Goal: Task Accomplishment & Management: Manage account settings

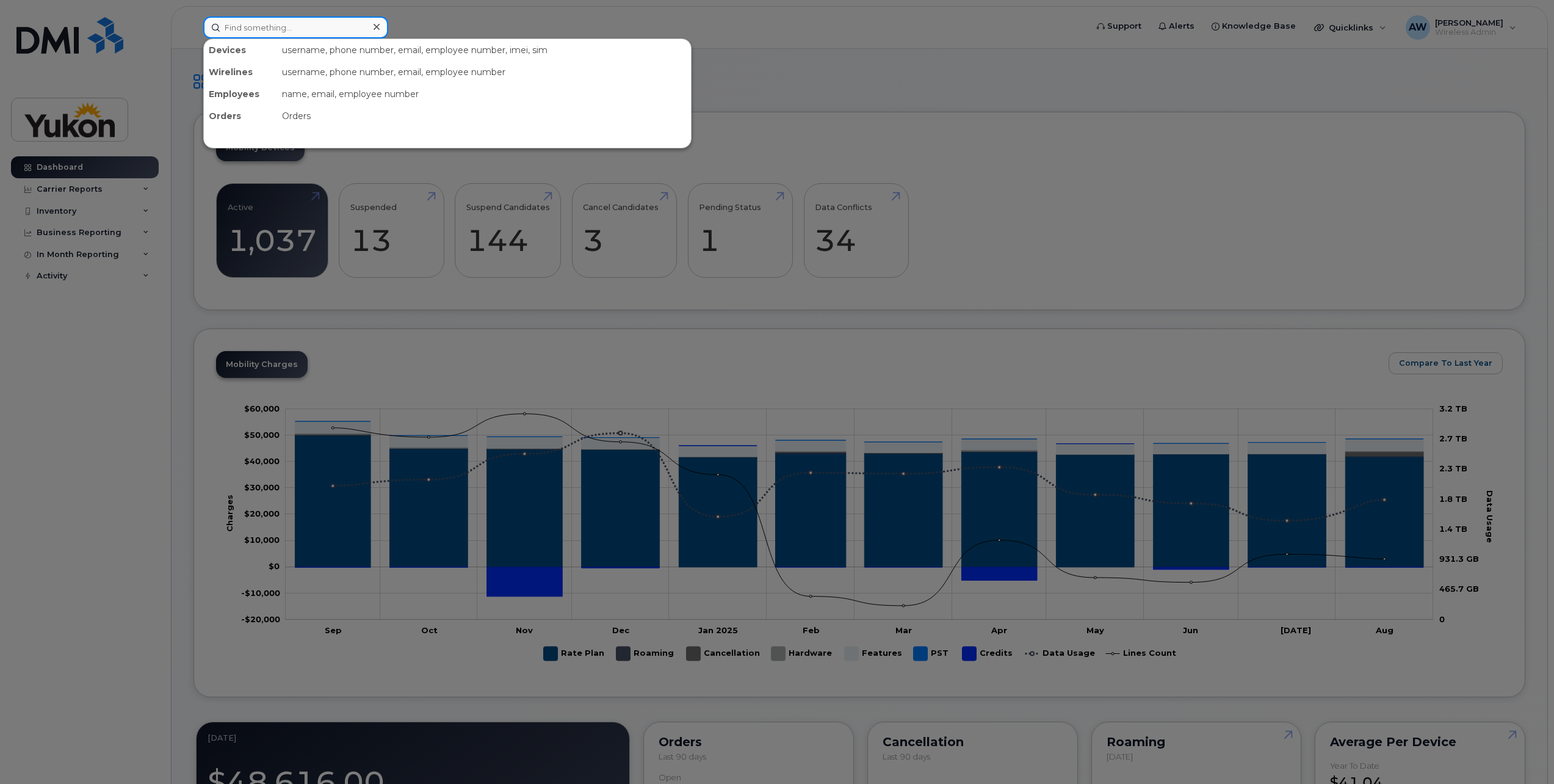
click at [340, 19] on input at bounding box center [296, 27] width 185 height 22
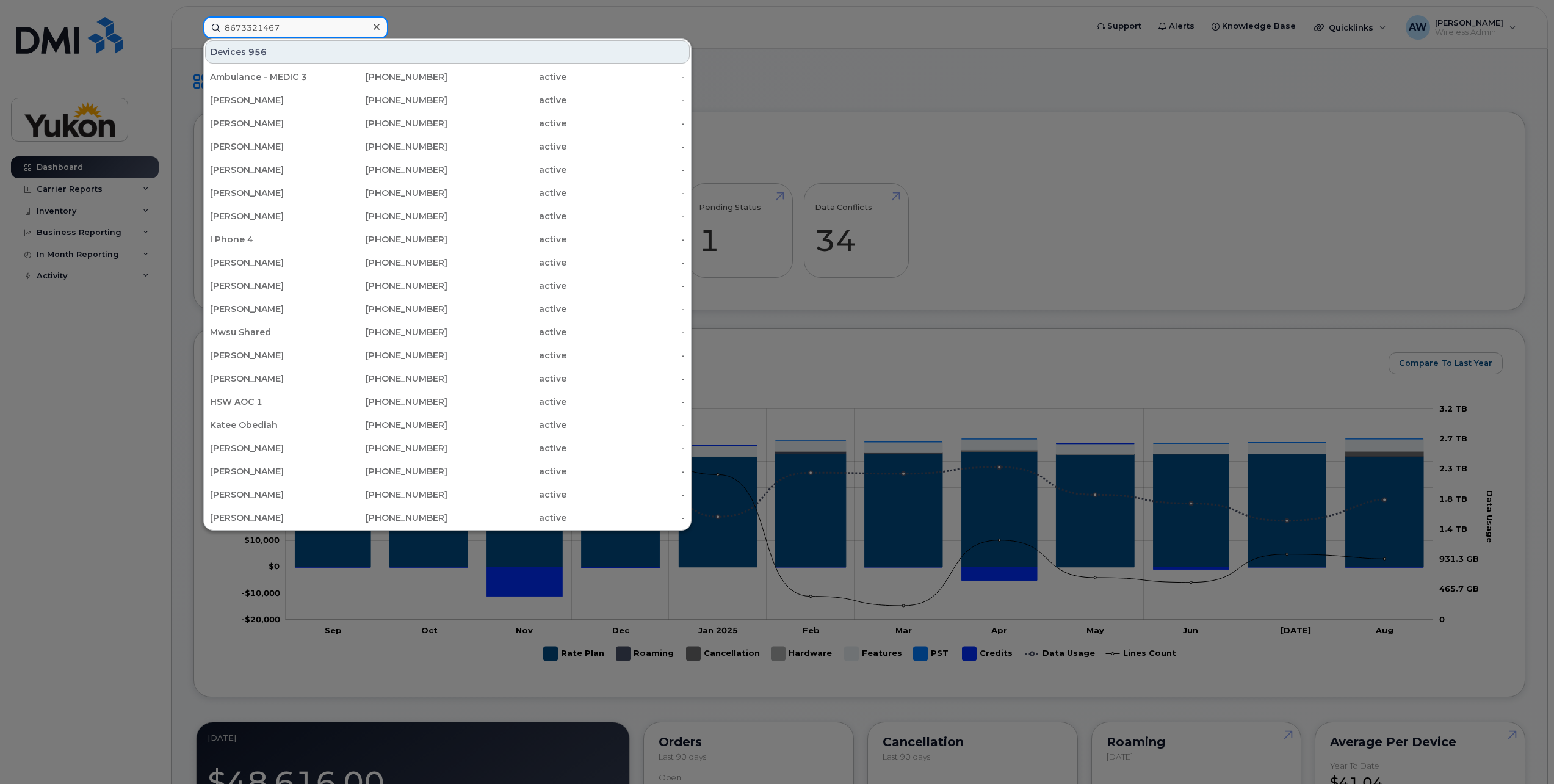
type input "8673321467"
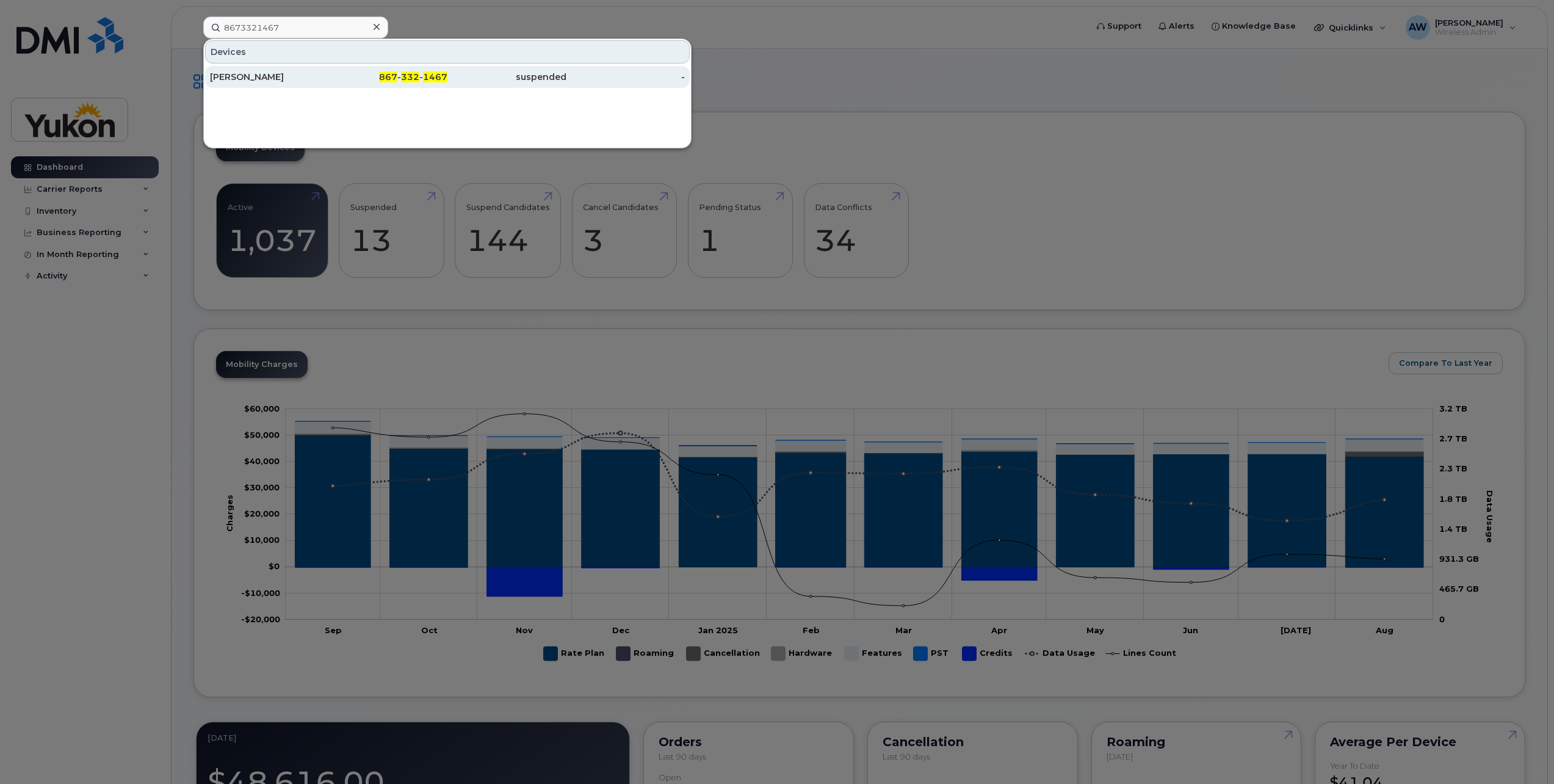
drag, startPoint x: 338, startPoint y: 84, endPoint x: 499, endPoint y: 77, distance: 161.2
click at [338, 84] on div "867 - 332 - 1467" at bounding box center [389, 76] width 119 height 22
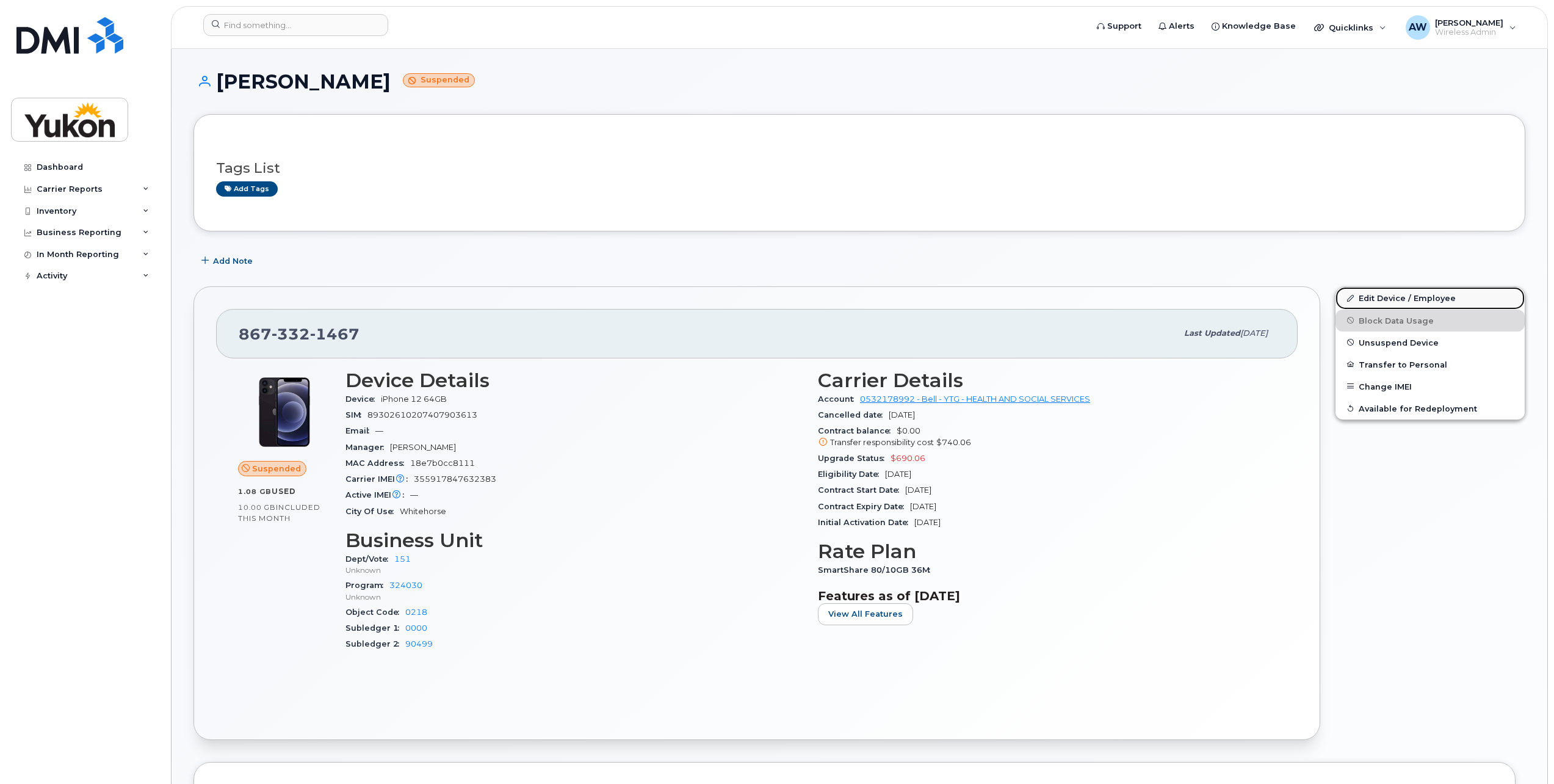
click at [1405, 293] on link "Edit Device / Employee" at bounding box center [1430, 298] width 189 height 22
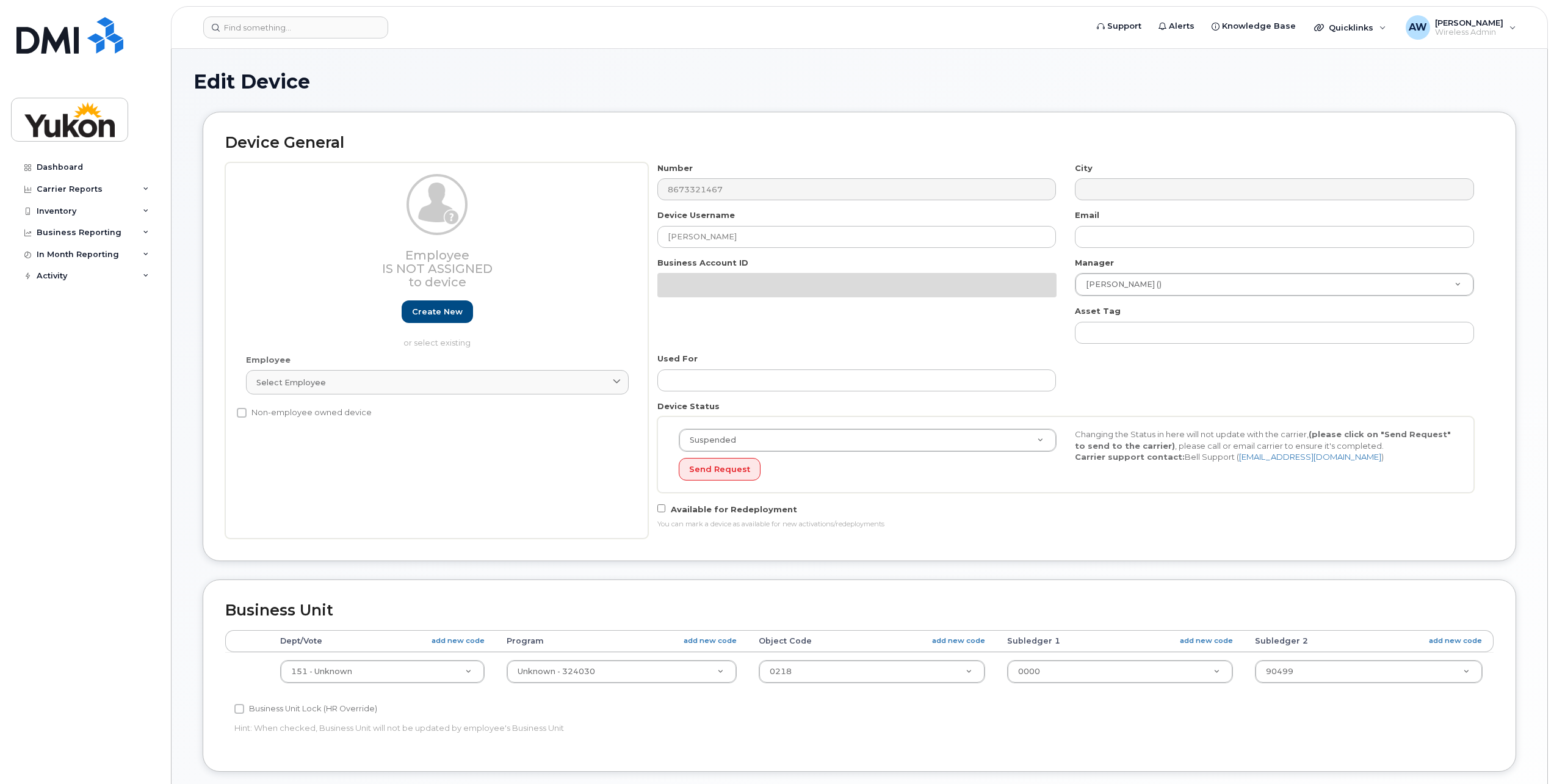
select select "33497702"
select select "33497282"
select select "33497705"
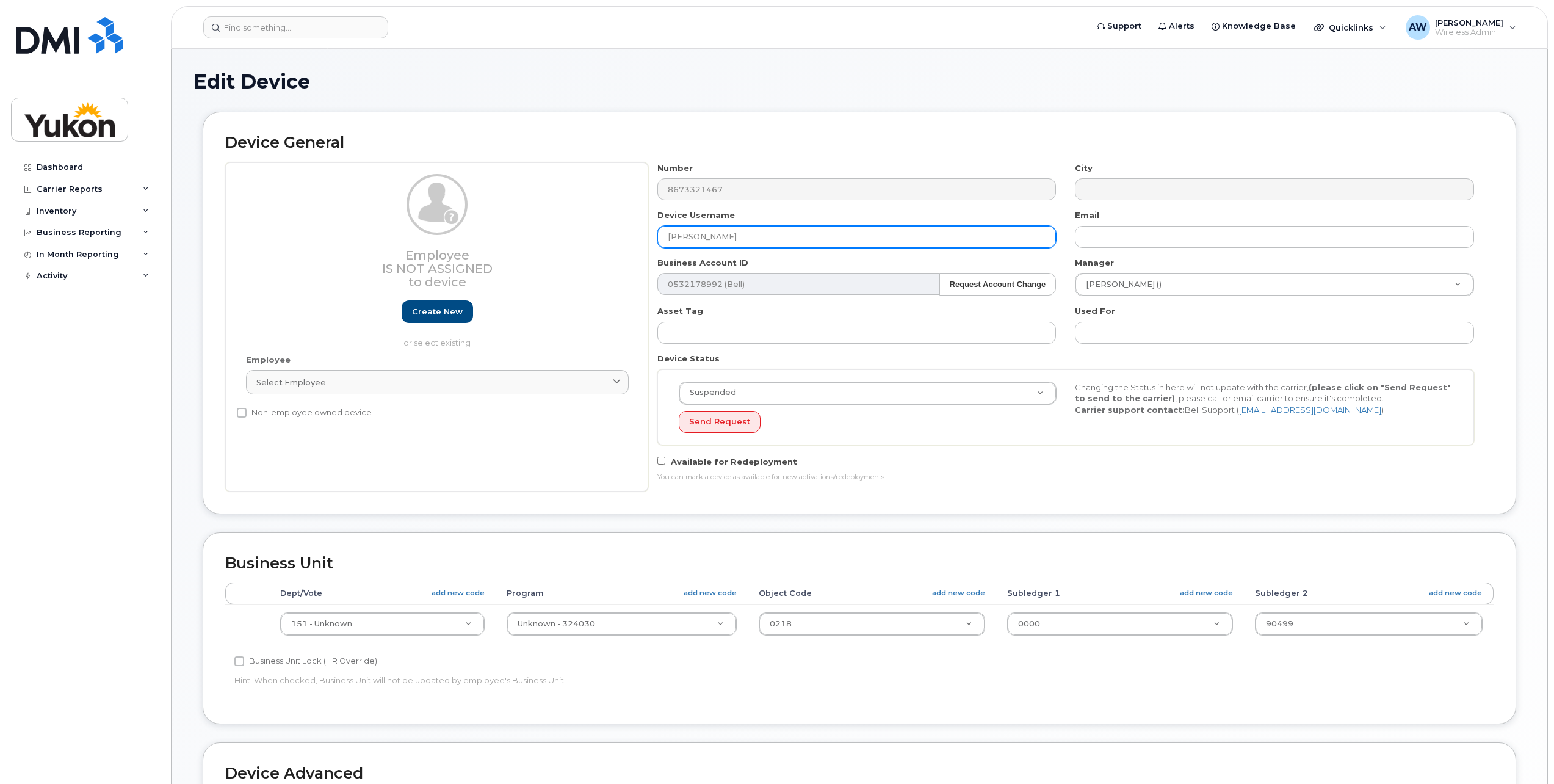
drag, startPoint x: 802, startPoint y: 237, endPoint x: 435, endPoint y: 222, distance: 367.3
click at [465, 221] on div "Employee Is not assigned to device Create new or select existing Employee Selec…" at bounding box center [859, 326] width 1269 height 329
type input "FREE ME"
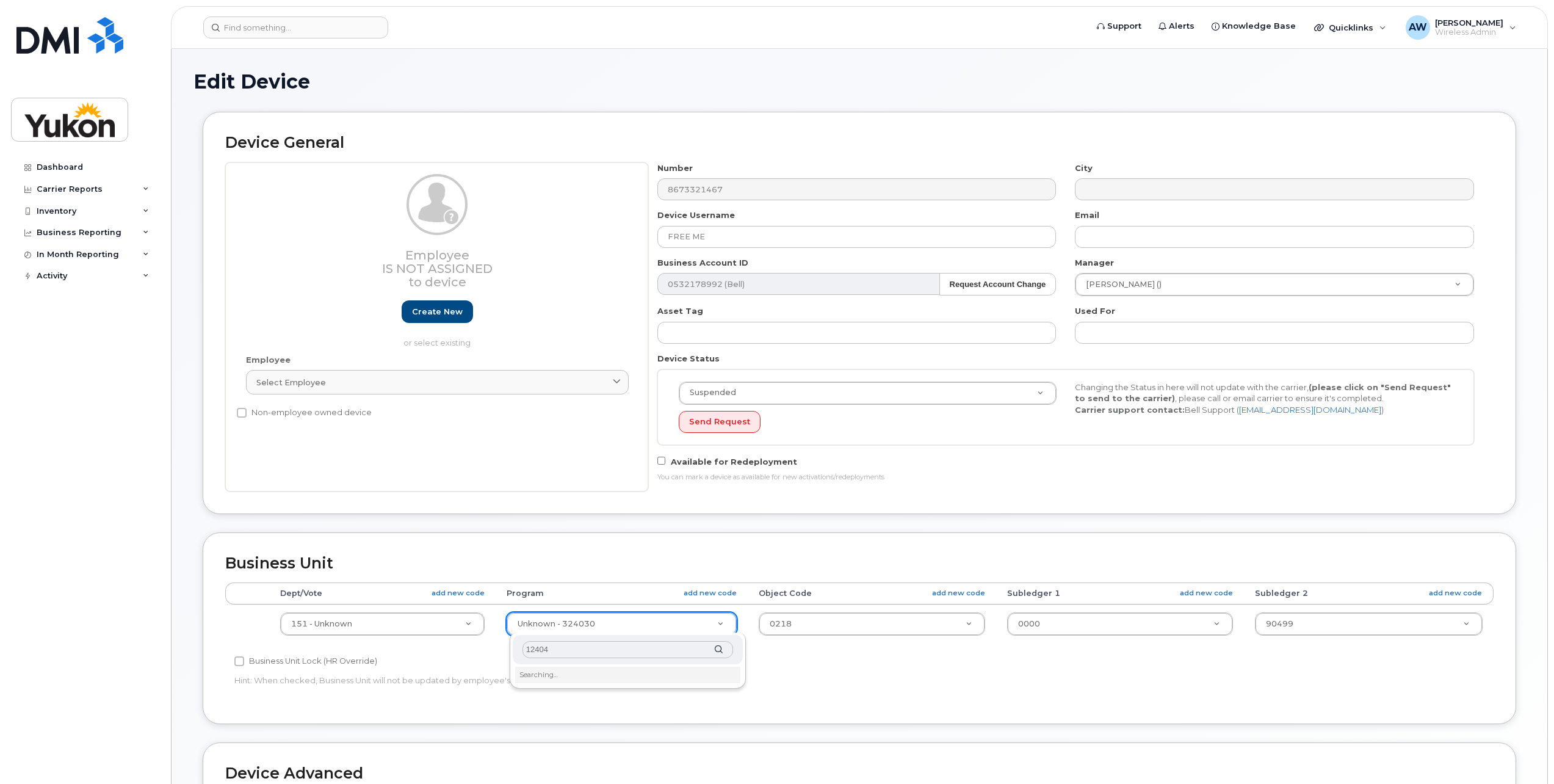
type input "124040"
type input "33497703"
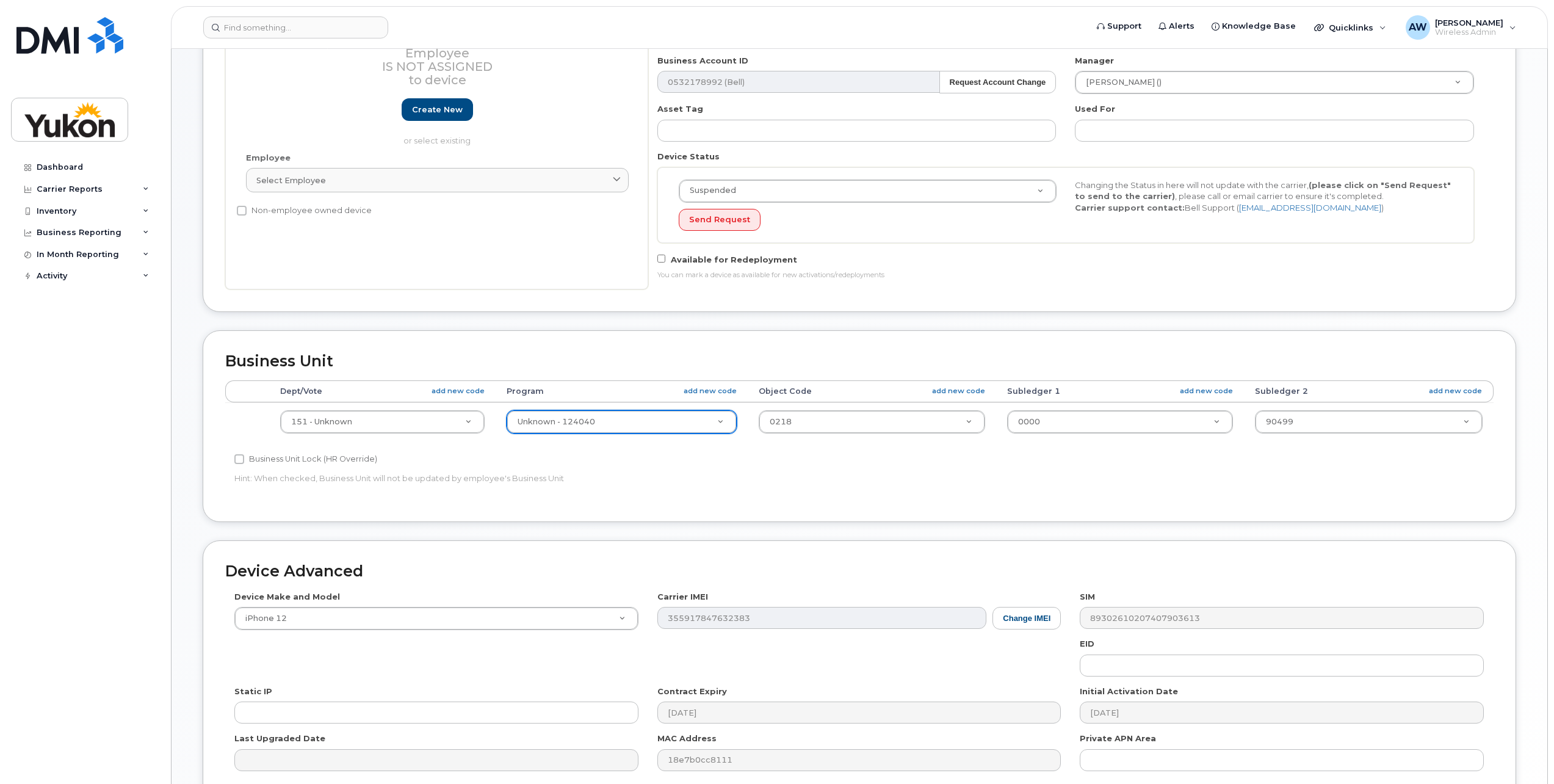
scroll to position [306, 0]
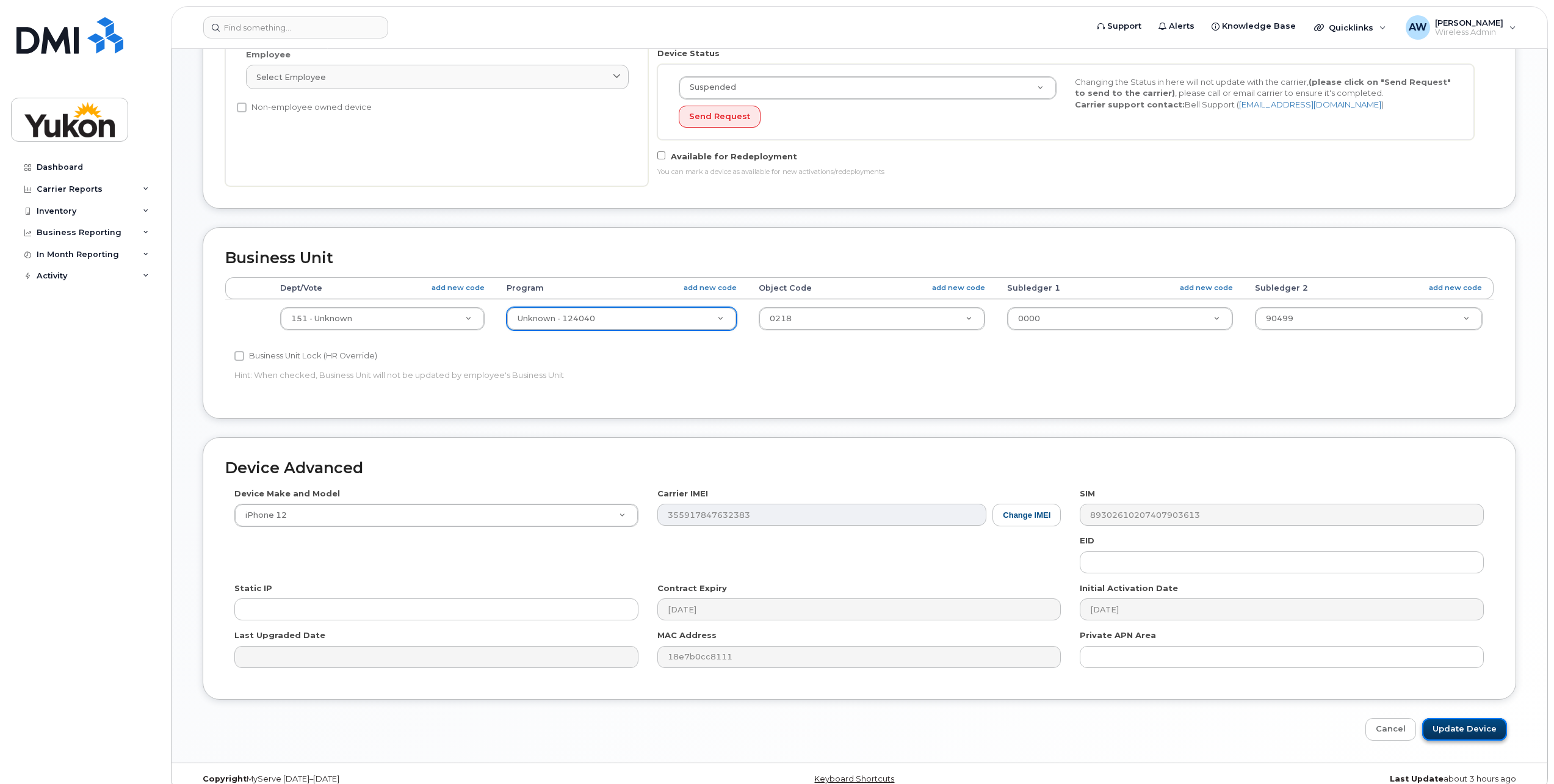
click at [1483, 730] on input "Update Device" at bounding box center [1465, 729] width 85 height 23
type input "Saving..."
